Goal: Register for event/course

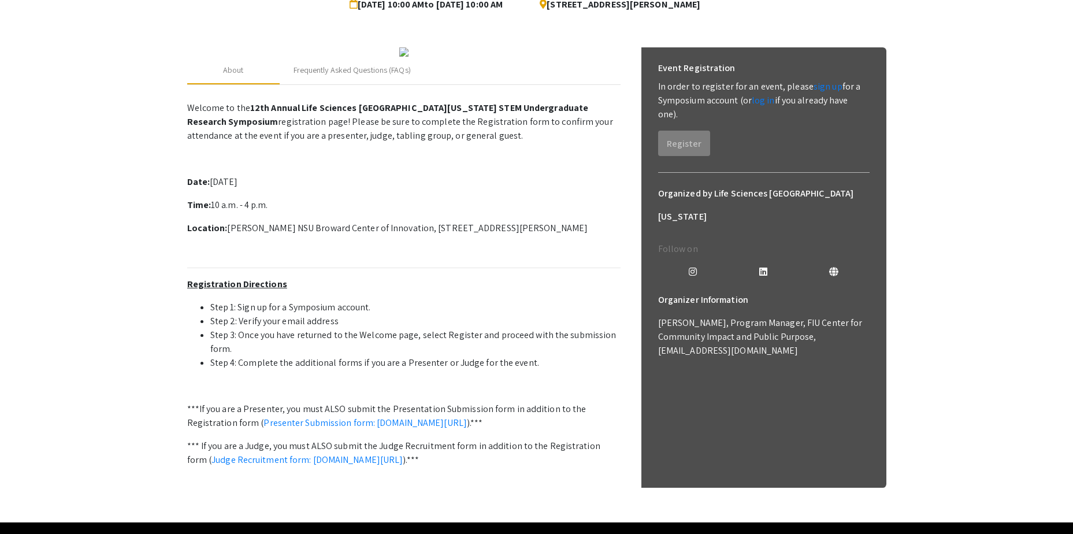
scroll to position [111, 0]
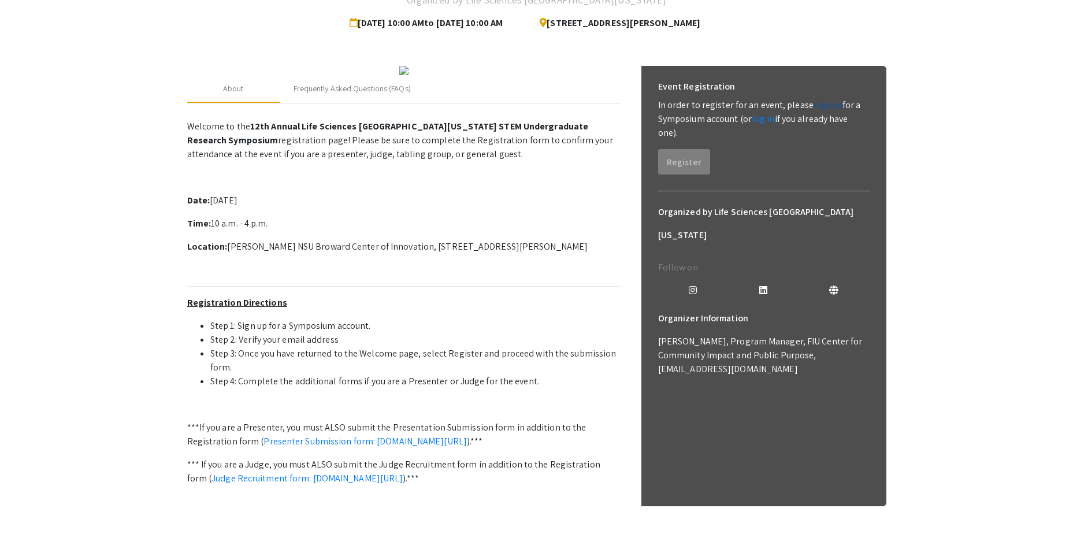
click at [824, 107] on link "sign up" at bounding box center [827, 105] width 29 height 12
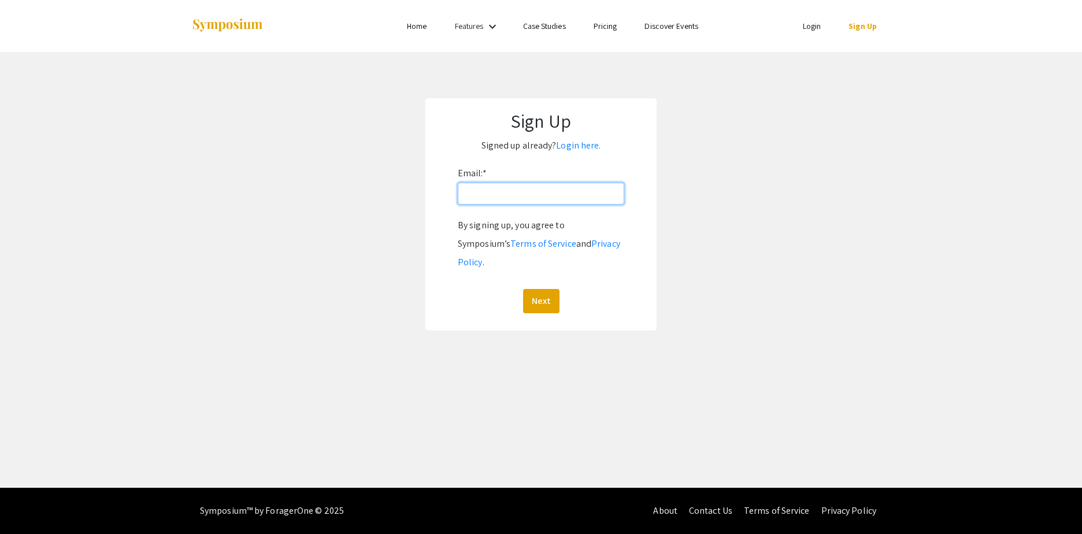
click at [492, 194] on input "Email: *" at bounding box center [541, 194] width 166 height 22
type input "[EMAIL_ADDRESS][DOMAIN_NAME]"
click at [541, 289] on button "Next" at bounding box center [541, 301] width 36 height 24
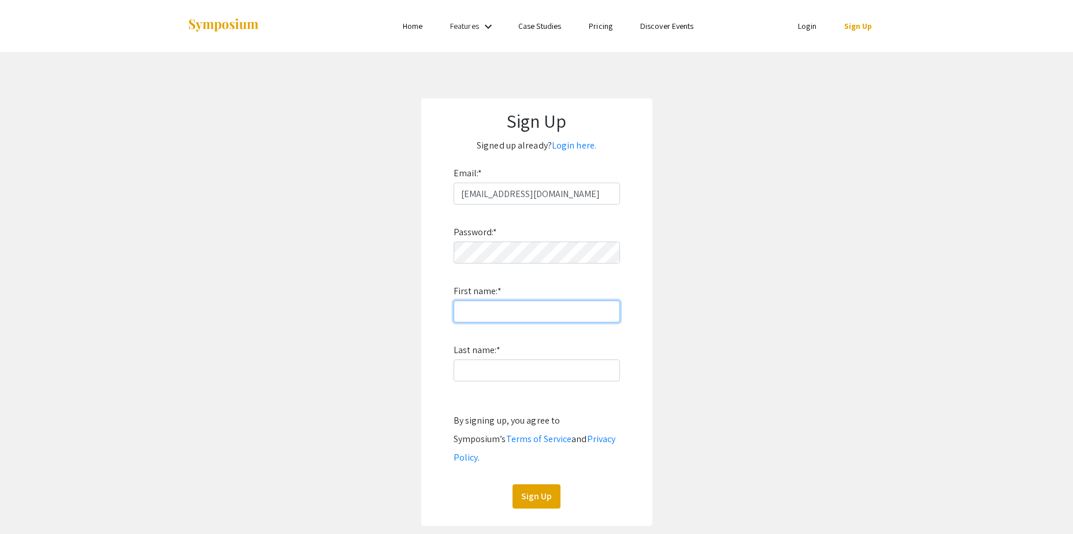
click at [498, 311] on input "First name: *" at bounding box center [537, 311] width 166 height 22
click at [489, 376] on input "Last name: *" at bounding box center [537, 370] width 166 height 22
click at [455, 326] on div "Password: * First name: * Nsu2026@$& Last name: * By signing up, you agree to S…" at bounding box center [537, 357] width 166 height 304
drag, startPoint x: 530, startPoint y: 309, endPoint x: 363, endPoint y: 310, distance: 167.0
click at [363, 309] on app-signup "Sign Up Signed up already? Login here. Email: * [EMAIL_ADDRESS][DOMAIN_NAME] Pa…" at bounding box center [536, 312] width 1073 height 428
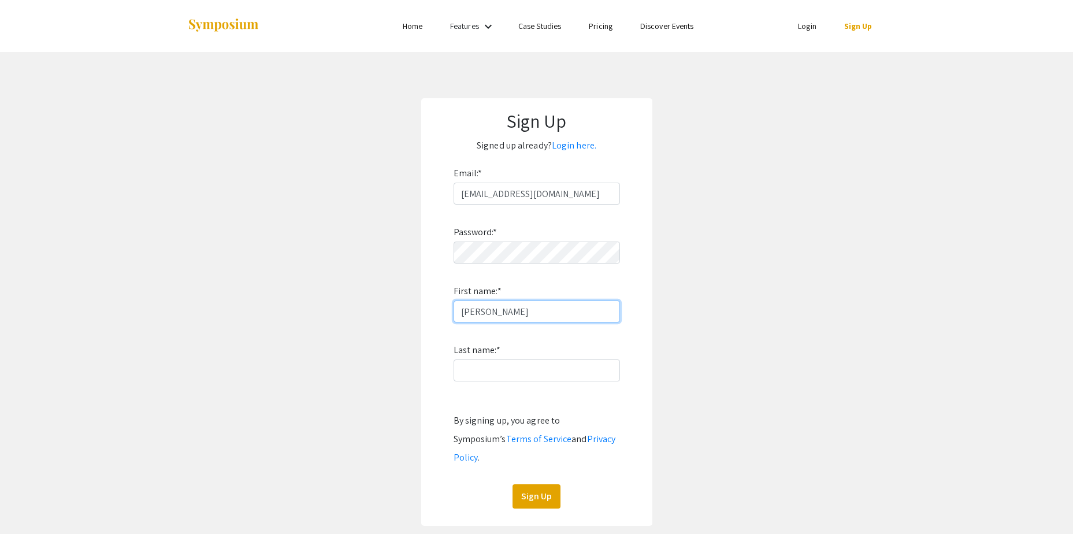
type input "[PERSON_NAME]"
type input "Parmar"
click at [761, 284] on app-signup "Sign Up Signed up already? Login here. Email: * [EMAIL_ADDRESS][DOMAIN_NAME] Pa…" at bounding box center [536, 312] width 1073 height 428
click at [537, 484] on button "Sign Up" at bounding box center [536, 496] width 48 height 24
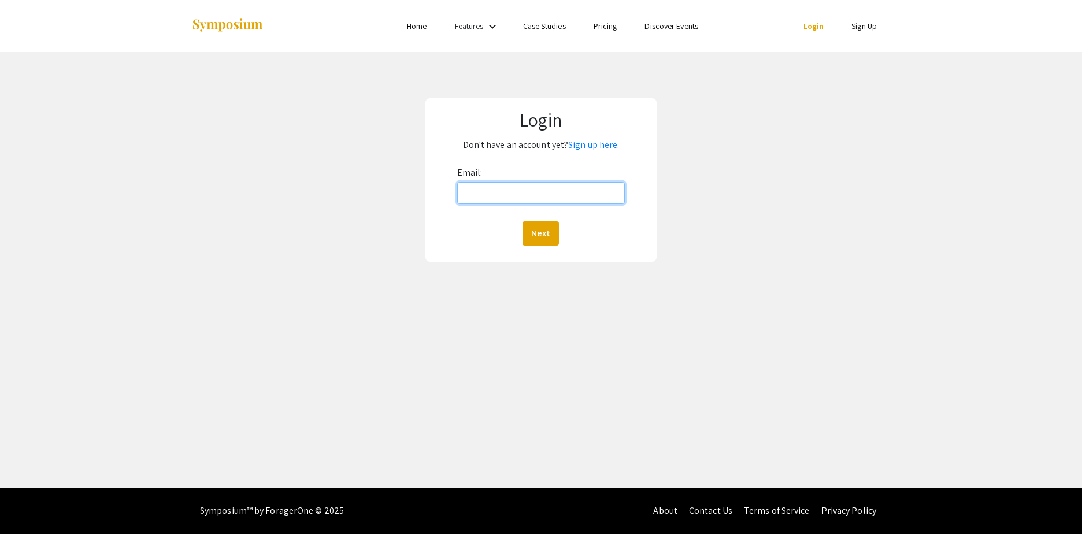
click at [482, 198] on input "Email:" at bounding box center [541, 193] width 168 height 22
type input "[EMAIL_ADDRESS][DOMAIN_NAME]"
click at [529, 235] on button "Next" at bounding box center [540, 233] width 36 height 24
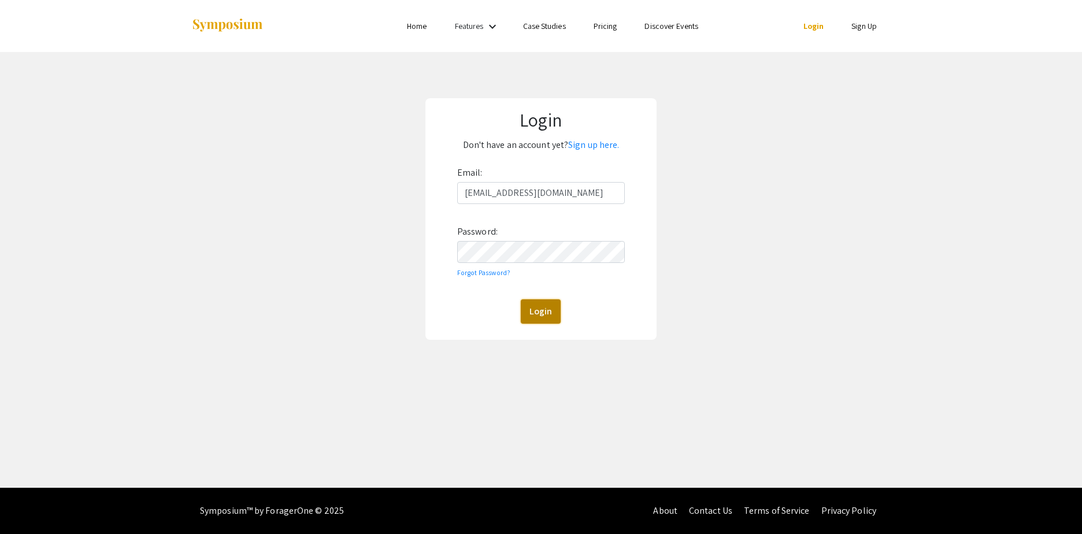
click at [533, 306] on button "Login" at bounding box center [541, 311] width 40 height 24
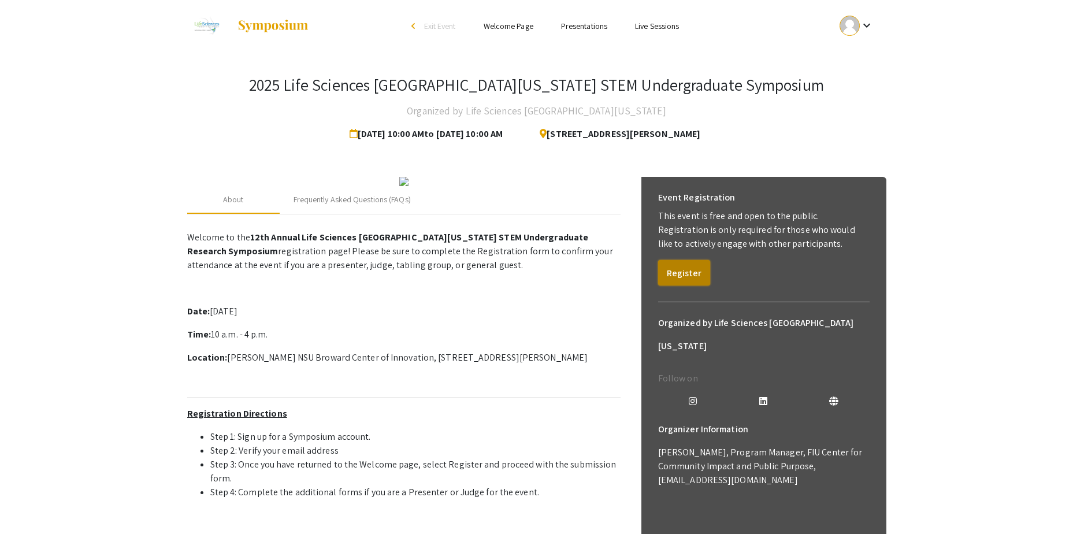
click at [683, 276] on button "Register" at bounding box center [684, 272] width 52 height 25
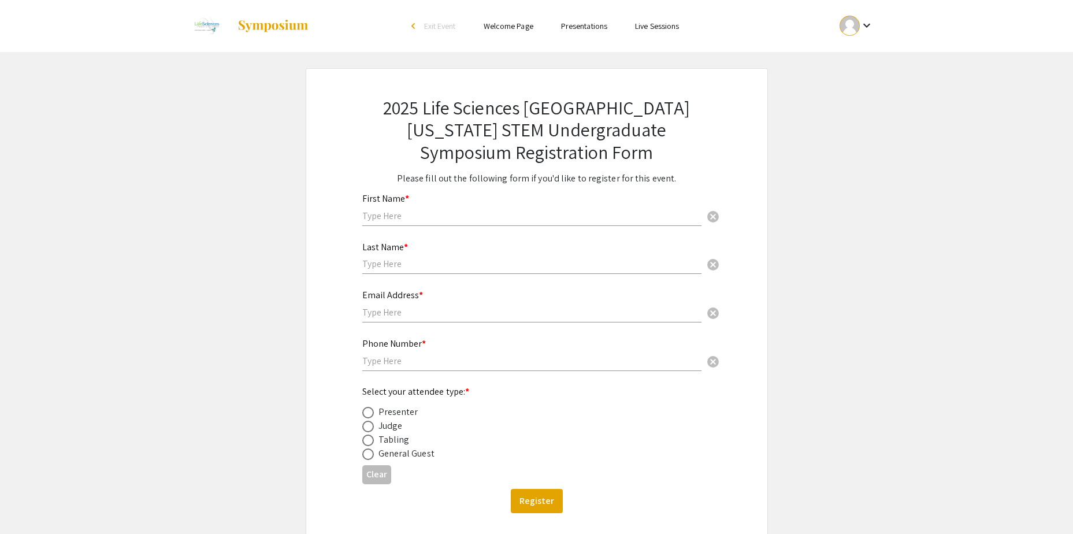
click at [419, 226] on div "First Name * cancel" at bounding box center [531, 209] width 339 height 55
click at [407, 215] on input "text" at bounding box center [531, 216] width 339 height 12
click at [404, 214] on input "text" at bounding box center [531, 216] width 339 height 12
type input "[PERSON_NAME]"
click at [375, 267] on input "text" at bounding box center [531, 264] width 339 height 12
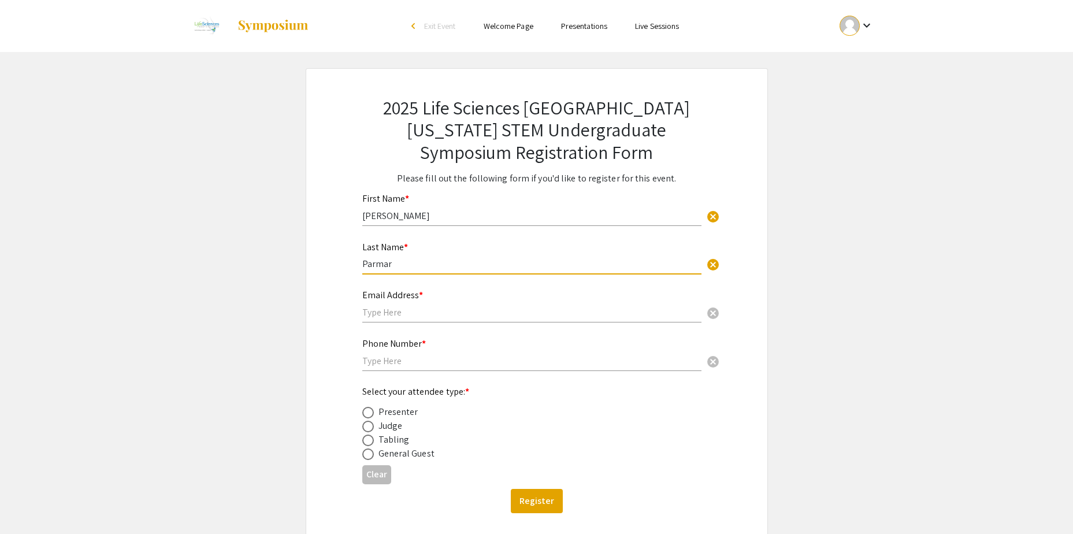
type input "Parmar"
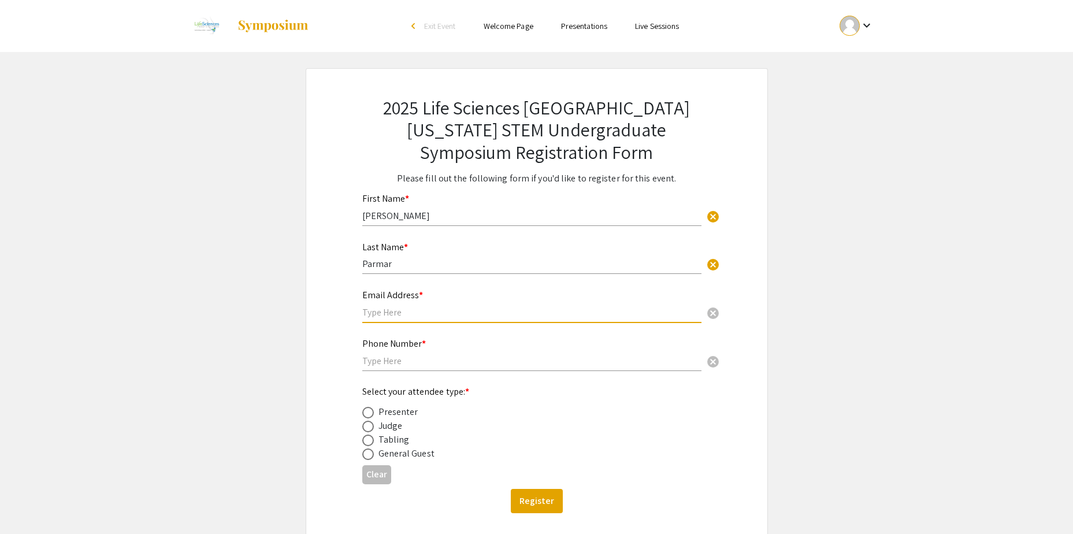
click at [383, 315] on input "text" at bounding box center [531, 312] width 339 height 12
type input "[EMAIL_ADDRESS][DOMAIN_NAME]"
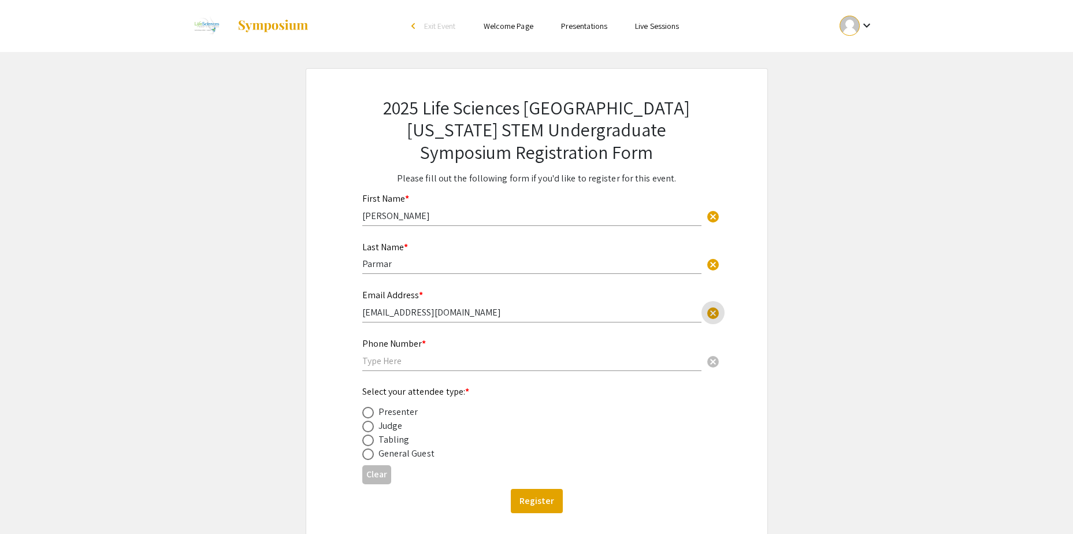
click at [450, 368] on div "Phone Number * cancel" at bounding box center [531, 349] width 339 height 44
click at [447, 365] on input "text" at bounding box center [531, 361] width 339 height 12
type input "2"
type input "8135745357"
click at [526, 396] on div "Select your attendee type: * Presenter Judge Tabling General Guest" at bounding box center [527, 423] width 330 height 76
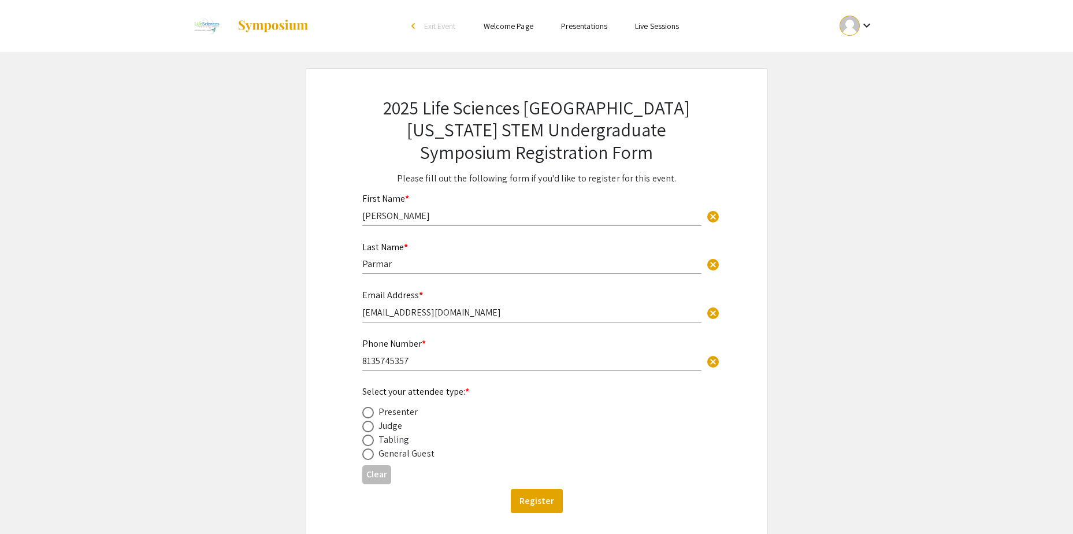
click at [388, 428] on div "Judge" at bounding box center [390, 426] width 24 height 14
click at [368, 427] on span at bounding box center [368, 427] width 12 height 12
click at [368, 427] on input "radio" at bounding box center [368, 427] width 12 height 12
radio input "true"
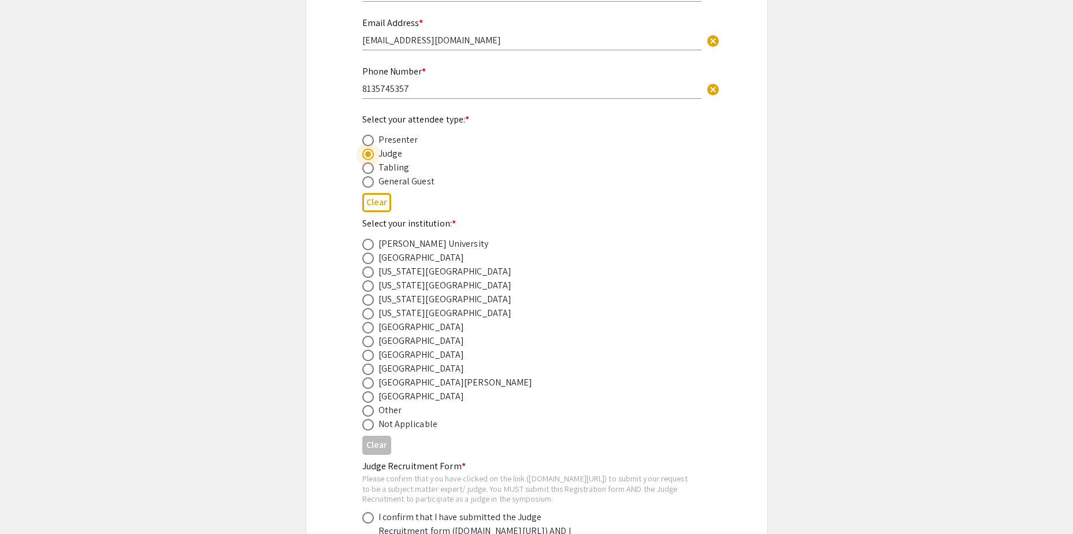
scroll to position [289, 0]
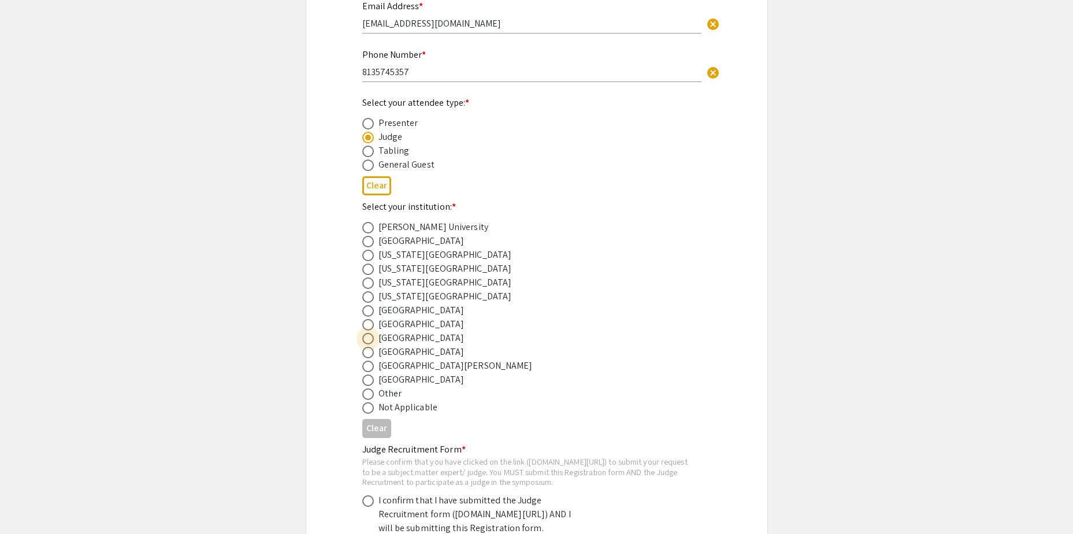
click at [367, 343] on span at bounding box center [368, 339] width 12 height 12
click at [367, 343] on input "radio" at bounding box center [368, 339] width 12 height 12
radio input "true"
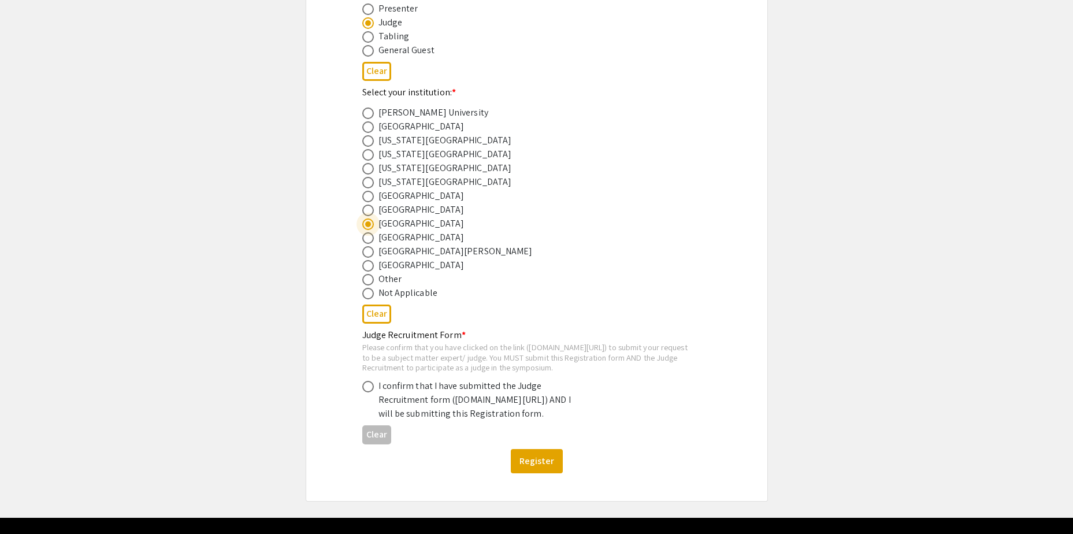
scroll to position [404, 0]
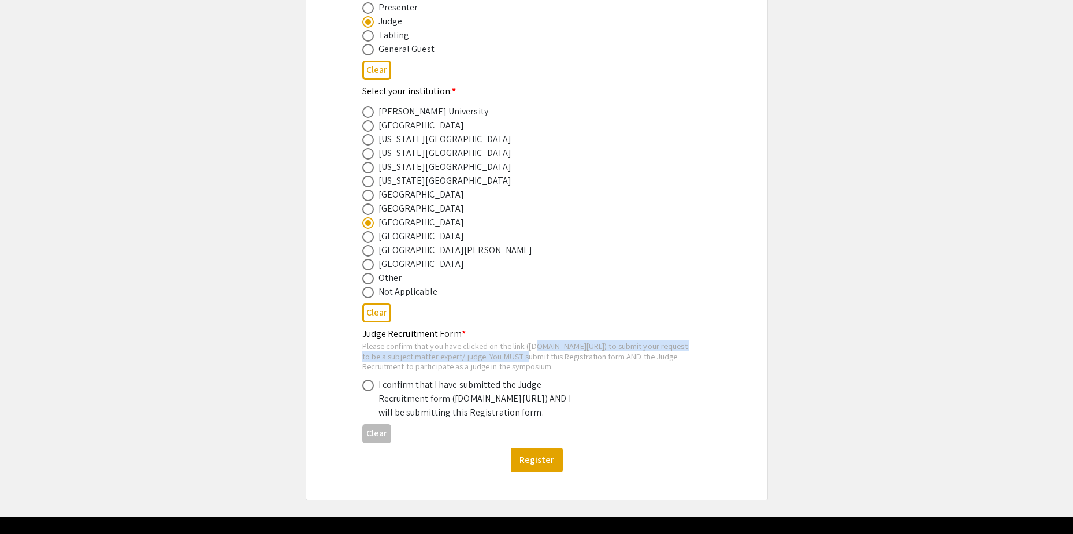
drag, startPoint x: 410, startPoint y: 367, endPoint x: 370, endPoint y: 360, distance: 40.0
click at [370, 360] on div "Please confirm that you have clicked on the link (symposium.foragerone.com/lssf…" at bounding box center [527, 356] width 330 height 31
drag, startPoint x: 382, startPoint y: 423, endPoint x: 575, endPoint y: 440, distance: 193.7
click at [575, 419] on div "I confirm that I have submitted the Judge Recruitment form (symposium.forageron…" at bounding box center [479, 399] width 202 height 42
copy div "symposium.foragerone.com/lssfsymposium2025/recruitment/a399d93b-77d1-485f-9156-…"
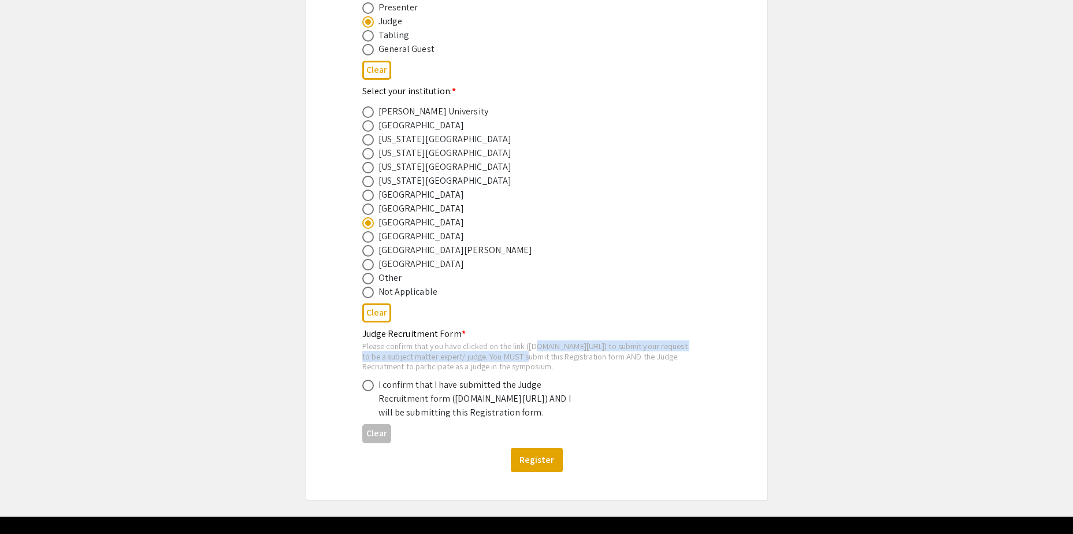
click at [367, 391] on span at bounding box center [368, 386] width 12 height 12
click at [367, 391] on input "radio" at bounding box center [368, 386] width 12 height 12
radio input "true"
click at [545, 472] on button "Register" at bounding box center [537, 460] width 52 height 24
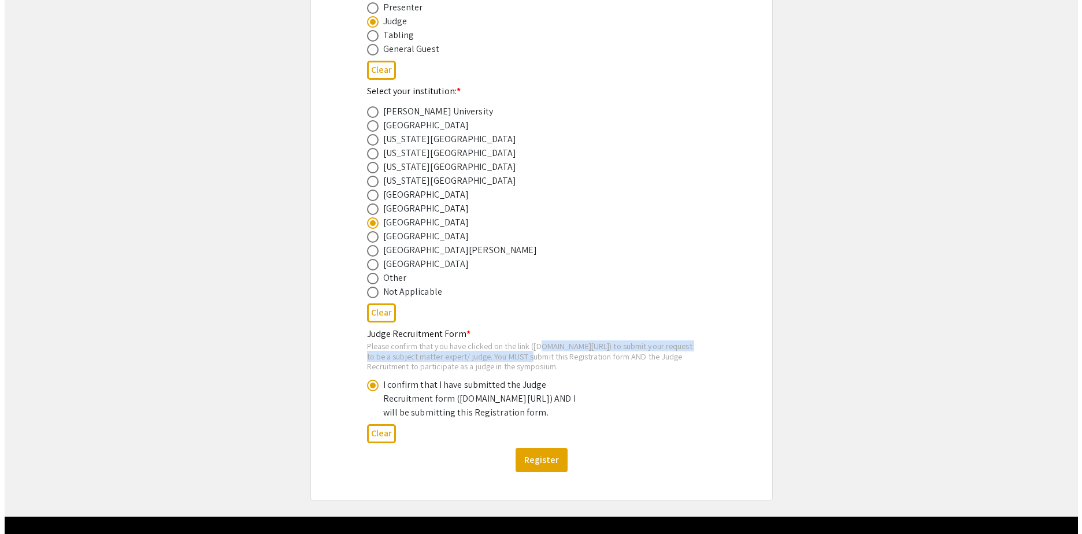
scroll to position [0, 0]
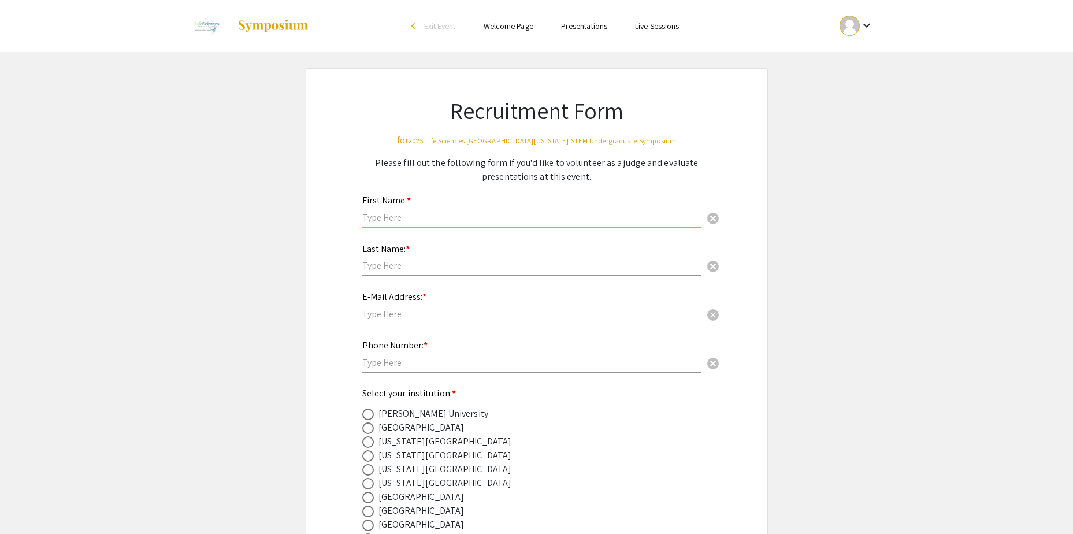
click at [402, 213] on input "text" at bounding box center [531, 217] width 339 height 12
click at [387, 216] on input "text" at bounding box center [531, 217] width 339 height 12
type input "[PERSON_NAME]"
click at [385, 273] on div "Last Name: * cancel" at bounding box center [531, 254] width 339 height 44
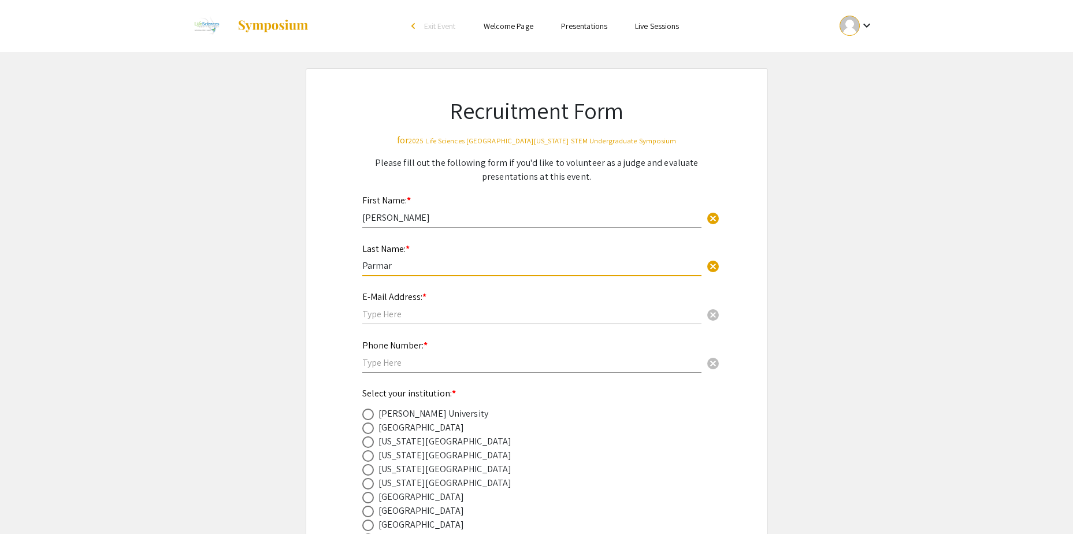
type input "Parmar"
click at [392, 316] on input "text" at bounding box center [531, 314] width 339 height 12
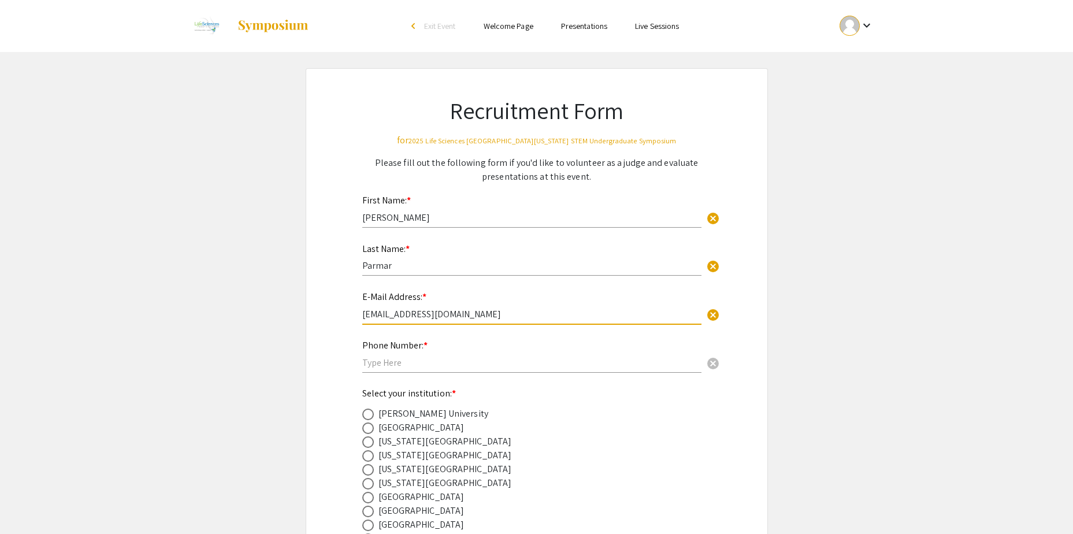
type input "[EMAIL_ADDRESS][DOMAIN_NAME]"
click at [396, 367] on input "text" at bounding box center [531, 362] width 339 height 12
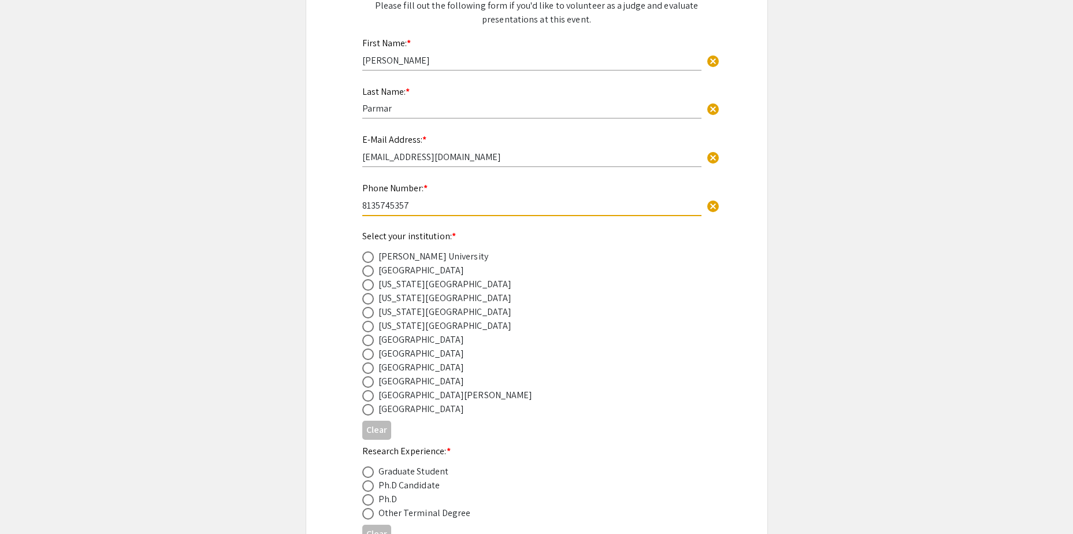
scroll to position [173, 0]
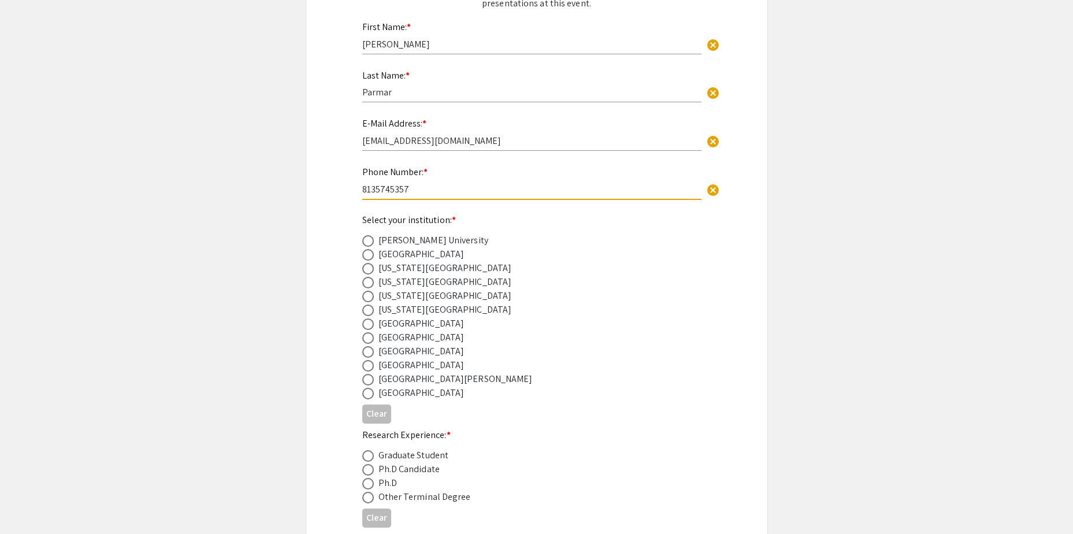
type input "8135745357"
click at [367, 350] on span at bounding box center [368, 352] width 12 height 12
click at [367, 350] on input "radio" at bounding box center [368, 352] width 12 height 12
radio input "true"
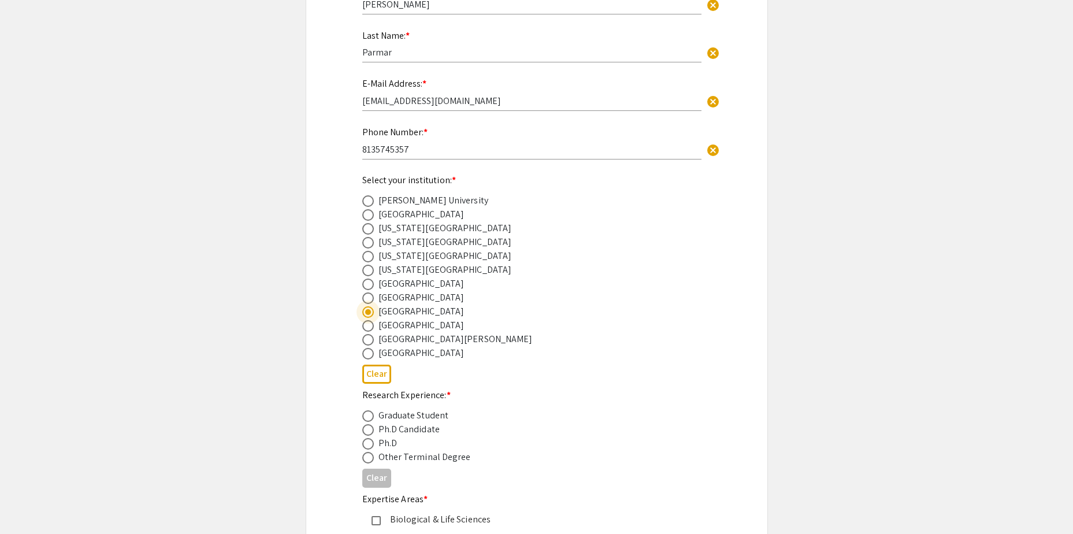
scroll to position [289, 0]
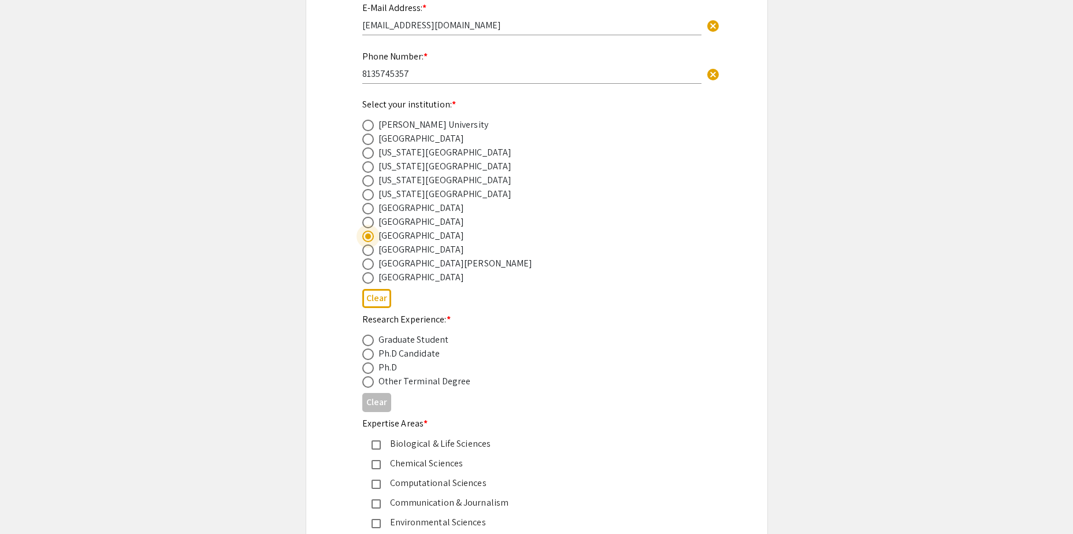
click at [369, 368] on span at bounding box center [368, 368] width 12 height 12
click at [369, 368] on input "radio" at bounding box center [368, 368] width 12 height 12
radio input "true"
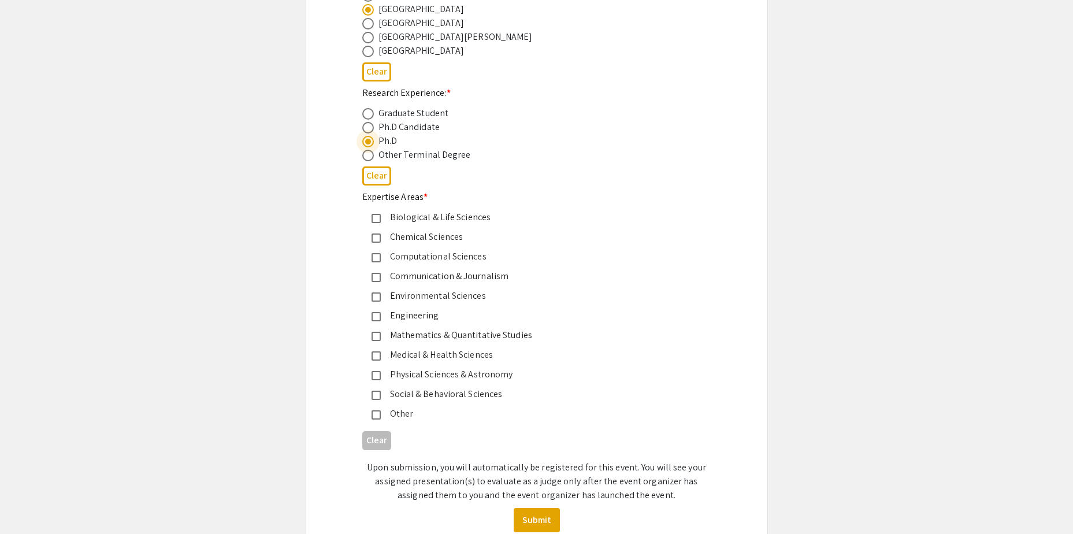
scroll to position [520, 0]
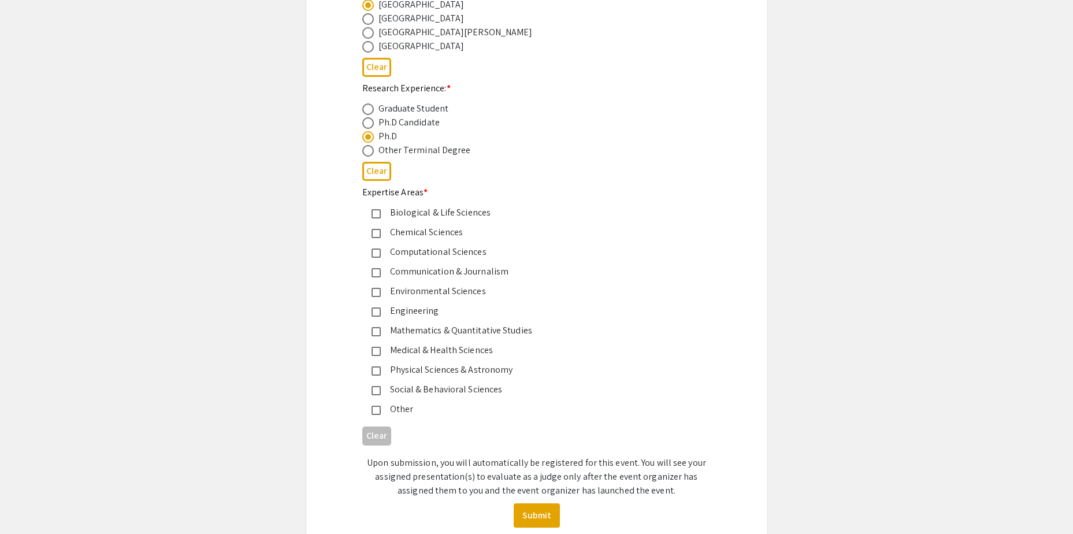
click at [377, 209] on mat-pseudo-checkbox at bounding box center [375, 213] width 9 height 9
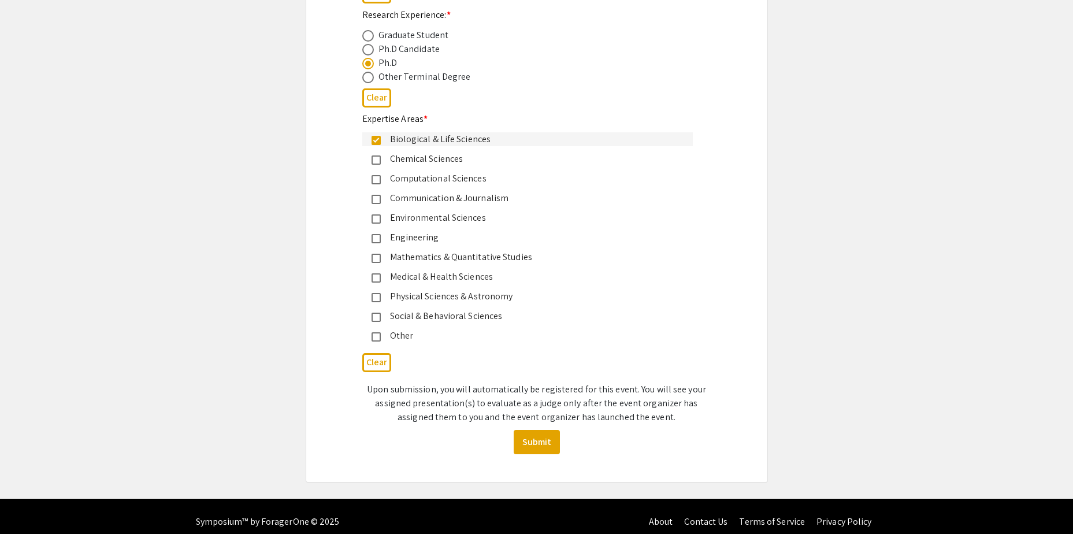
scroll to position [604, 0]
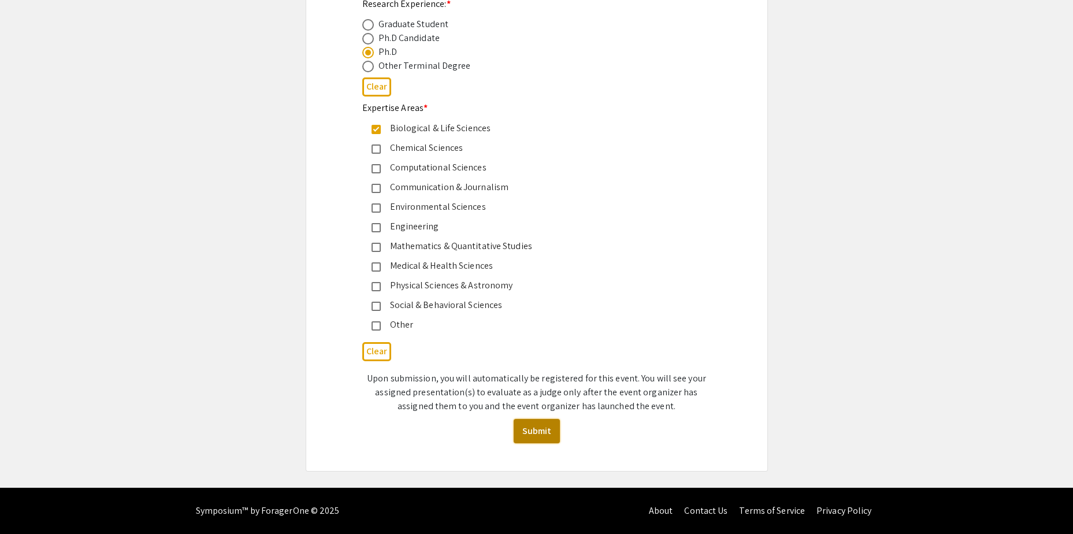
click at [539, 440] on button "Submit" at bounding box center [537, 431] width 46 height 24
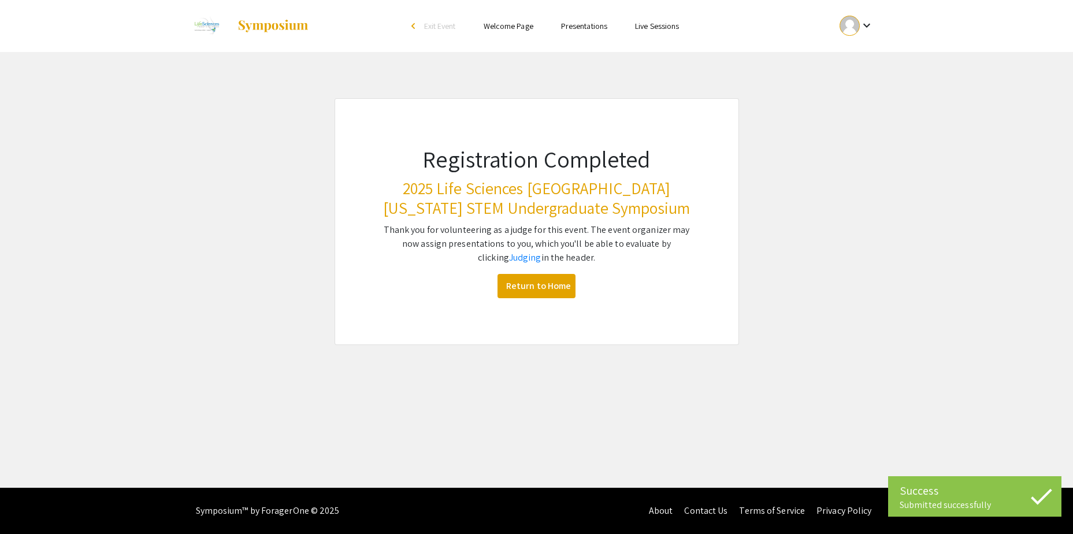
scroll to position [0, 0]
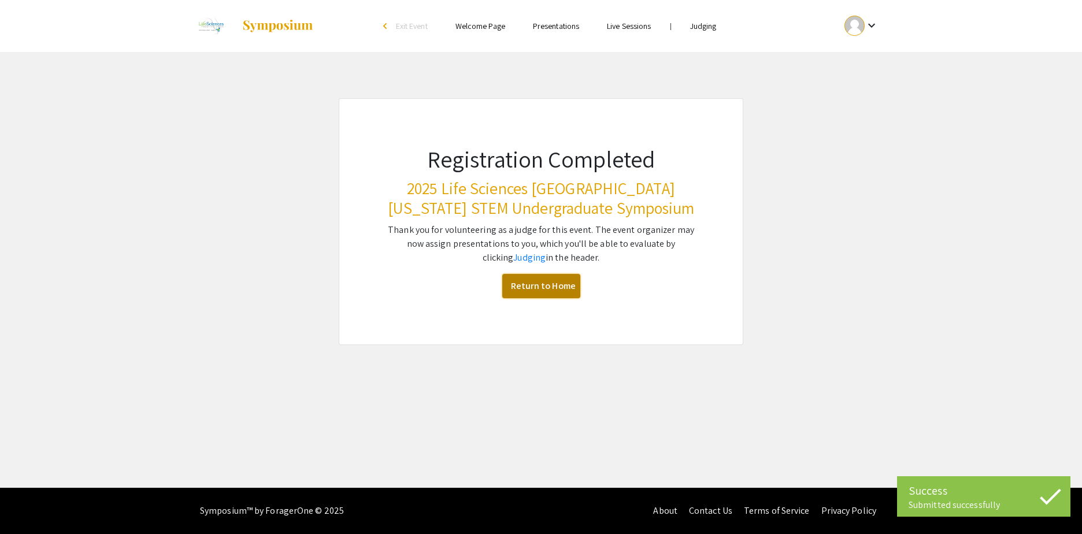
click at [551, 287] on link "Return to Home" at bounding box center [541, 286] width 78 height 24
